Goal: Task Accomplishment & Management: Manage account settings

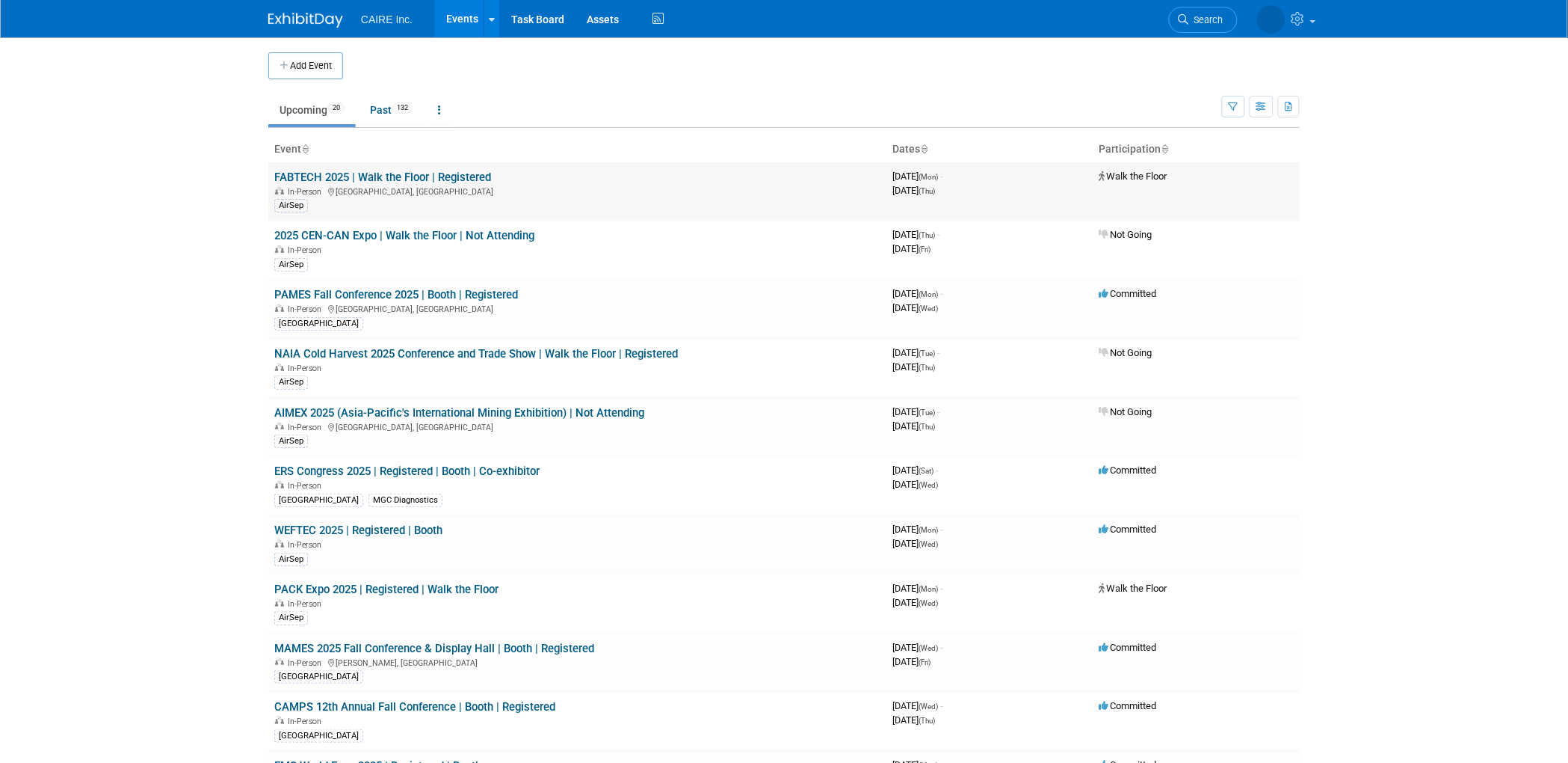
click at [420, 173] on link "FABTECH 2025 | Walk the Floor | Registered" at bounding box center [382, 177] width 216 height 14
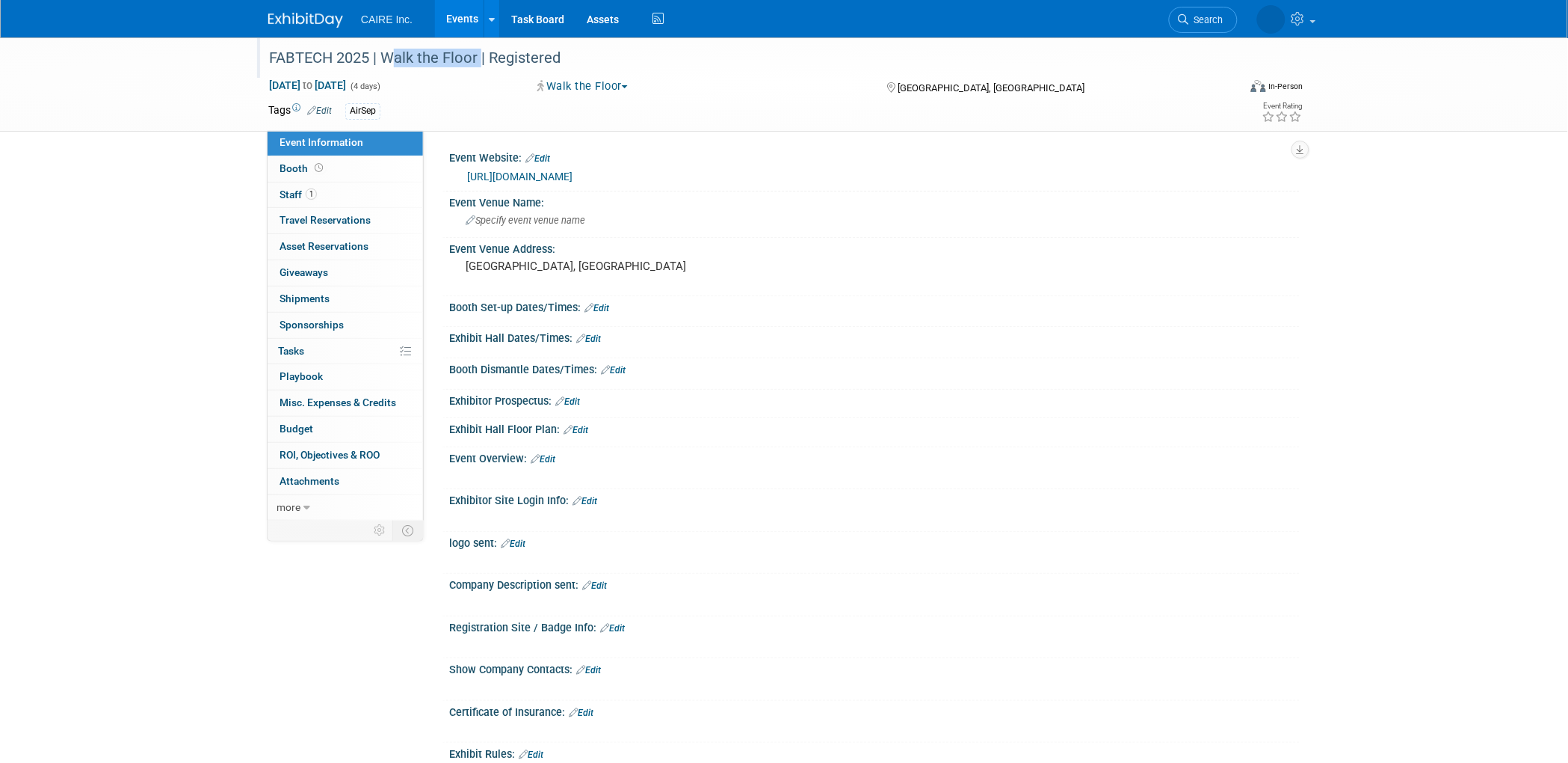
drag, startPoint x: 476, startPoint y: 54, endPoint x: 382, endPoint y: 53, distance: 94.0
click at [382, 53] on div "FABTECH 2025 | Walk the Floor | Registered" at bounding box center [739, 58] width 951 height 27
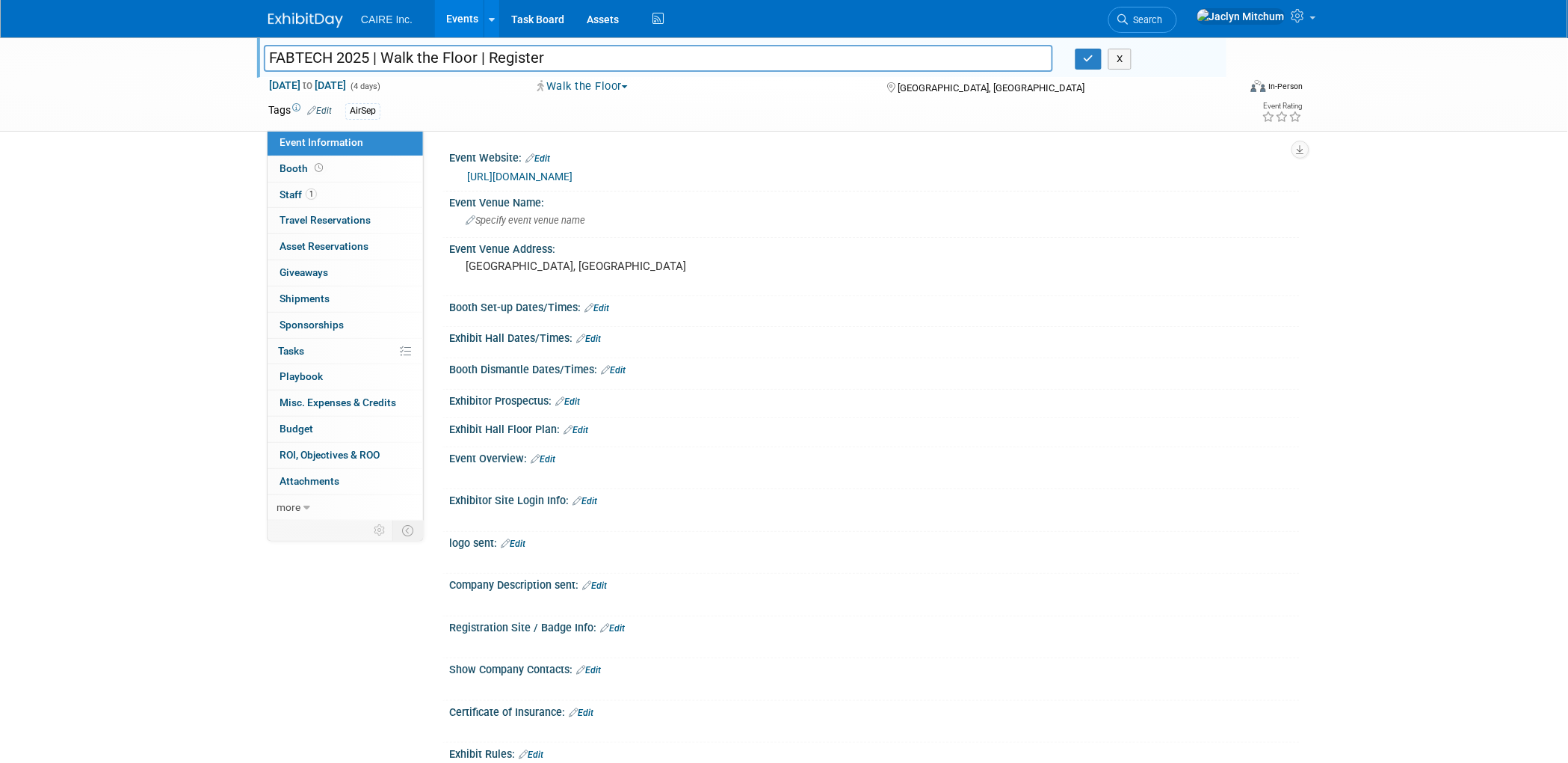
click at [409, 56] on input "FABTECH 2025 | Walk the Floor | Register" at bounding box center [658, 58] width 789 height 26
click at [478, 58] on input "FABTECH 2025 | Walk the Floor | Register" at bounding box center [658, 58] width 789 height 26
click at [570, 55] on input "FABTECH 2025 | Not Attending | Register" at bounding box center [658, 58] width 789 height 26
type input "FABTECH 2025 | Not Attending | Registered"
click at [627, 87] on button "Walk the Floor" at bounding box center [583, 86] width 101 height 16
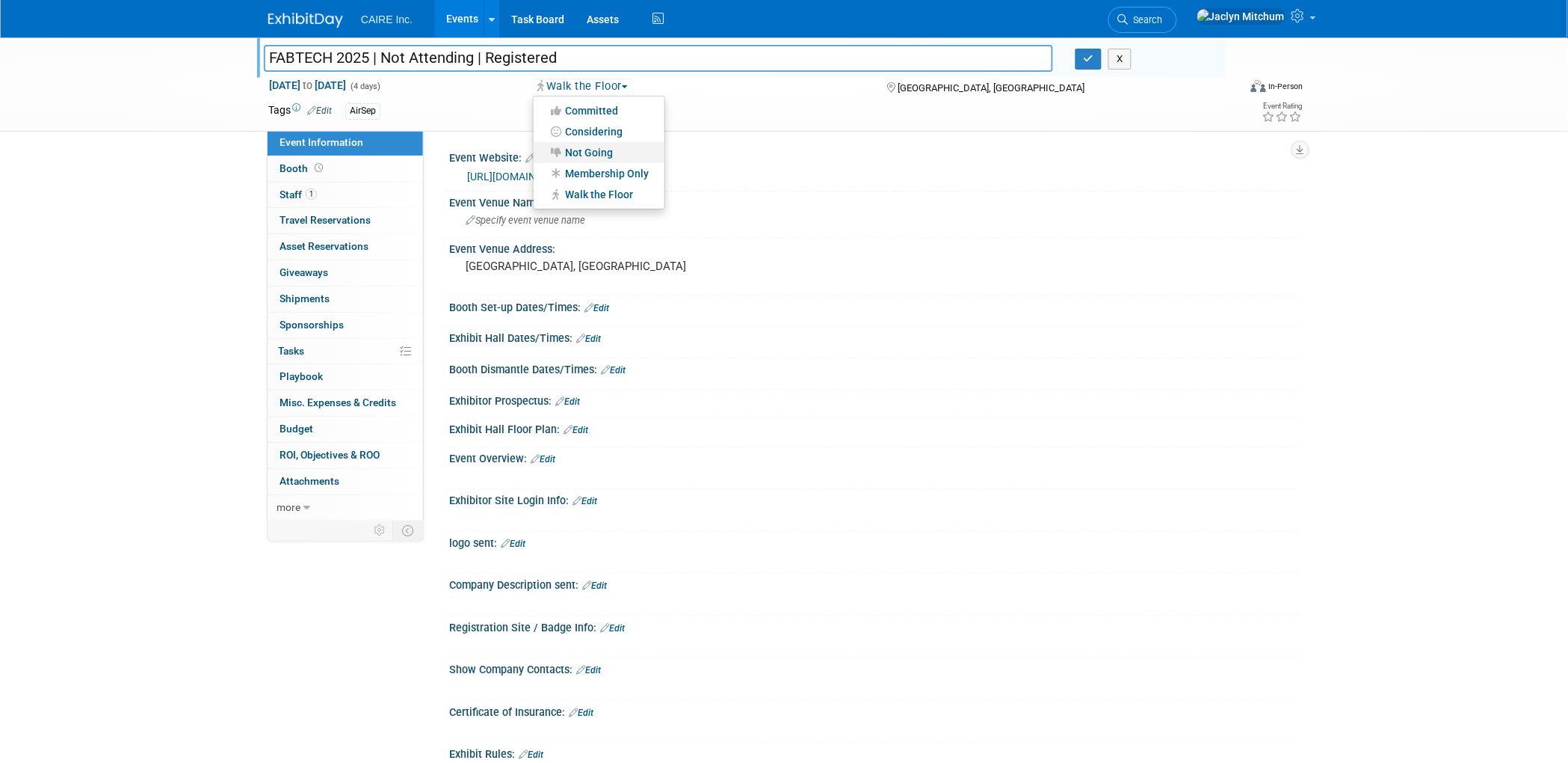
drag, startPoint x: 627, startPoint y: 151, endPoint x: 718, endPoint y: 137, distance: 92.1
click at [627, 152] on link "Not Going" at bounding box center [599, 153] width 131 height 21
drag, startPoint x: 1074, startPoint y: 61, endPoint x: 1085, endPoint y: 61, distance: 11.0
click at [1074, 61] on div "X" at bounding box center [1145, 59] width 162 height 21
click at [1086, 61] on icon "button" at bounding box center [1089, 58] width 10 height 10
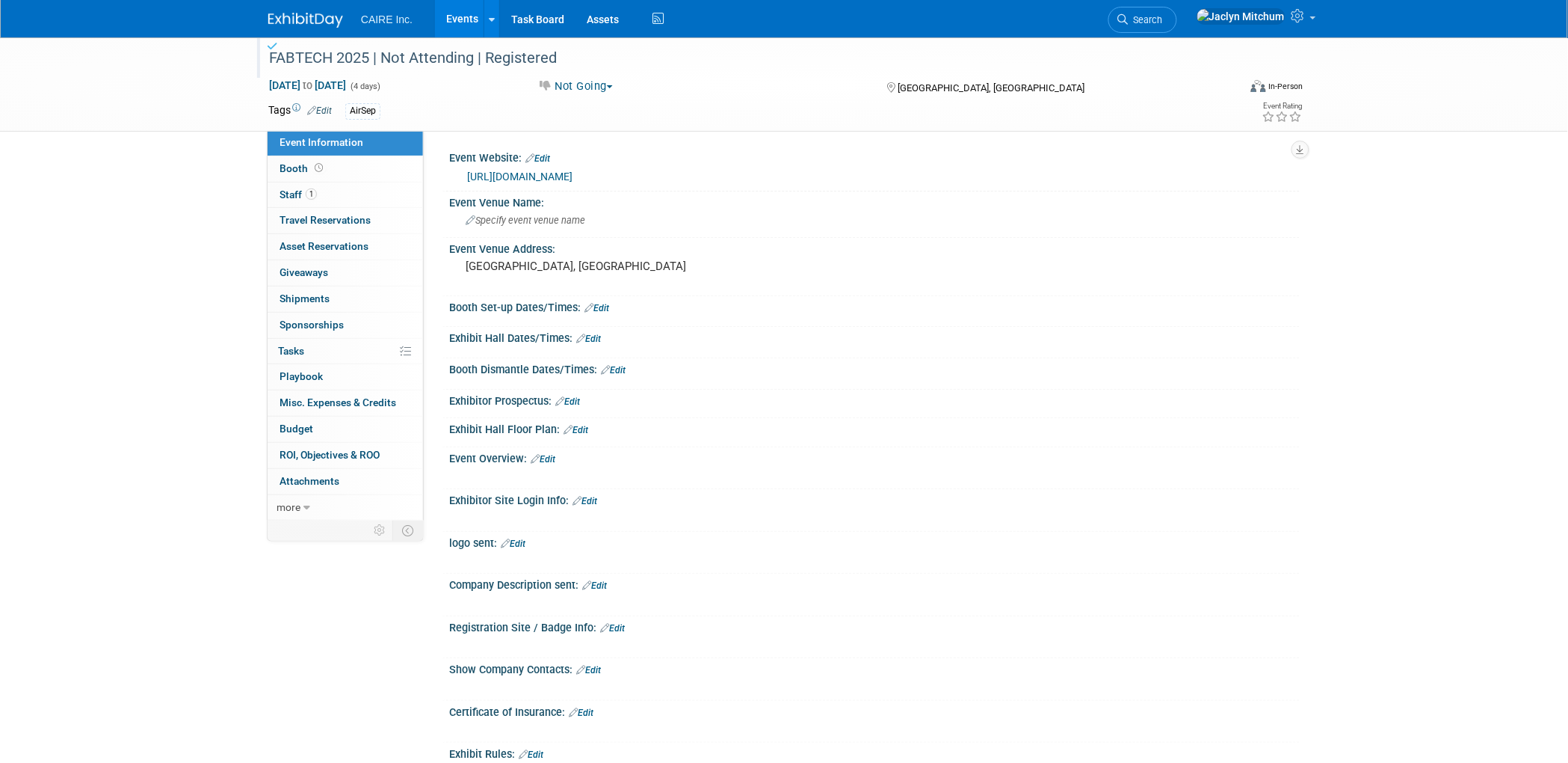
click at [464, 20] on link "Events" at bounding box center [462, 18] width 54 height 38
